Goal: Obtain resource: Download file/media

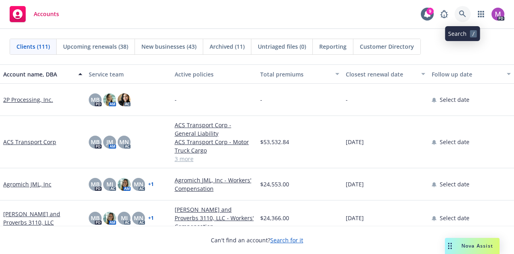
click at [465, 12] on icon at bounding box center [462, 13] width 7 height 7
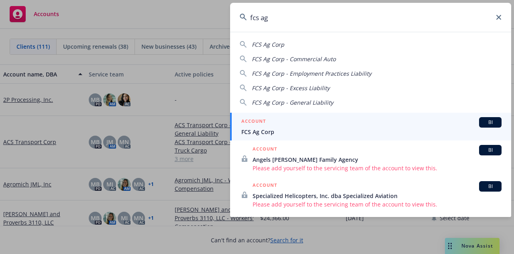
type input "fcs ag"
click at [267, 138] on link "ACCOUNT BI FCS Ag Corp" at bounding box center [370, 127] width 281 height 28
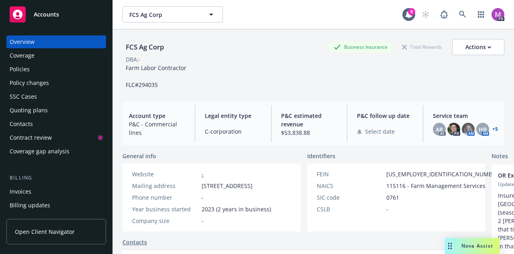
click at [23, 70] on div "Policies" at bounding box center [20, 69] width 20 height 13
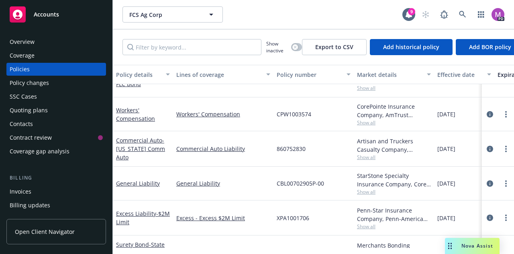
scroll to position [57, 0]
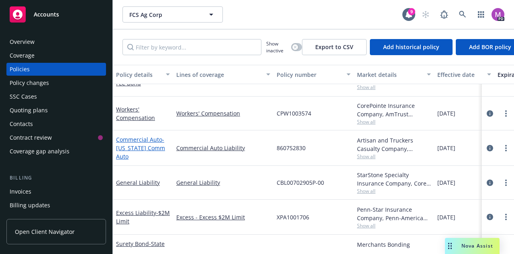
click at [156, 150] on span "- [US_STATE] Comm Auto" at bounding box center [140, 147] width 49 height 25
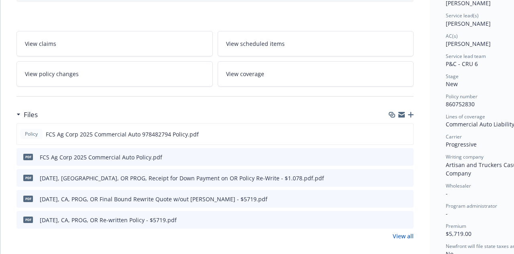
scroll to position [115, 0]
click at [393, 131] on icon "download file" at bounding box center [392, 133] width 6 height 6
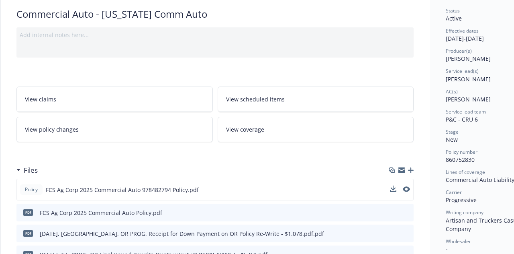
scroll to position [58, 0]
click at [264, 131] on link "View coverage" at bounding box center [316, 129] width 197 height 25
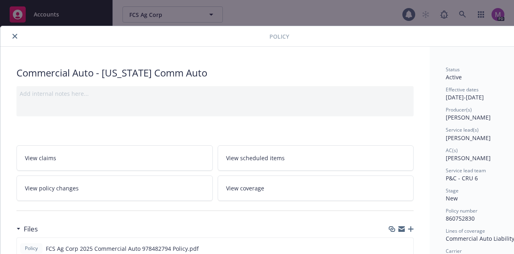
scroll to position [24, 0]
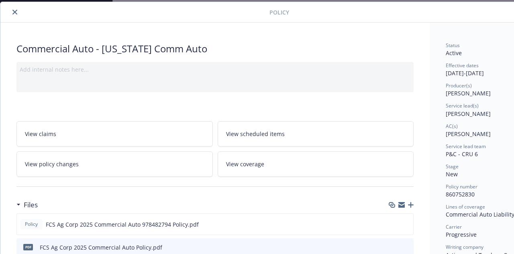
click at [67, 162] on span "View policy changes" at bounding box center [52, 164] width 54 height 8
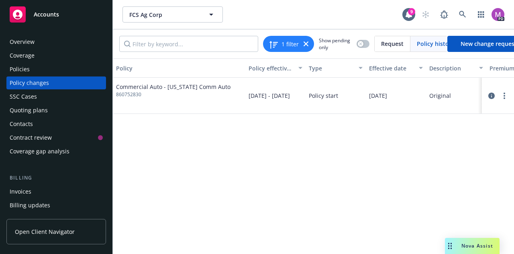
click at [203, 86] on span "Commercial Auto - [US_STATE] Comm Auto" at bounding box center [173, 86] width 115 height 8
click at [31, 65] on div "Policies" at bounding box center [56, 69] width 93 height 13
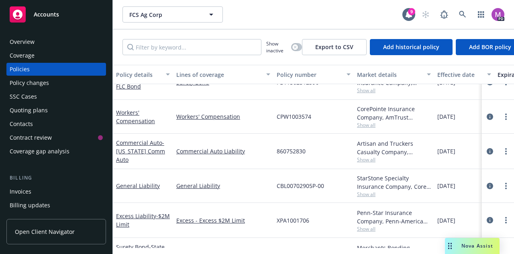
scroll to position [82, 0]
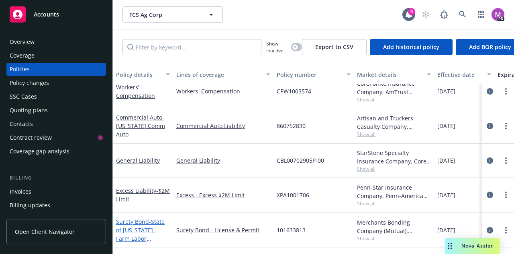
click at [139, 222] on span "- State of [US_STATE] - Farm Labor Contractor Bond" at bounding box center [140, 233] width 49 height 33
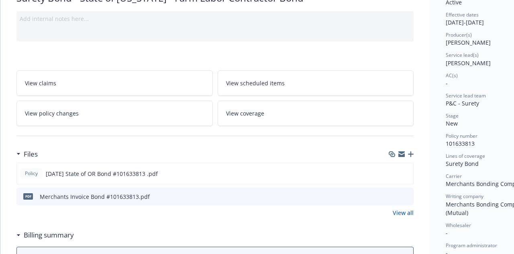
scroll to position [74, 0]
click at [394, 173] on icon "download file" at bounding box center [392, 172] width 5 height 5
